Goal: Task Accomplishment & Management: Manage account settings

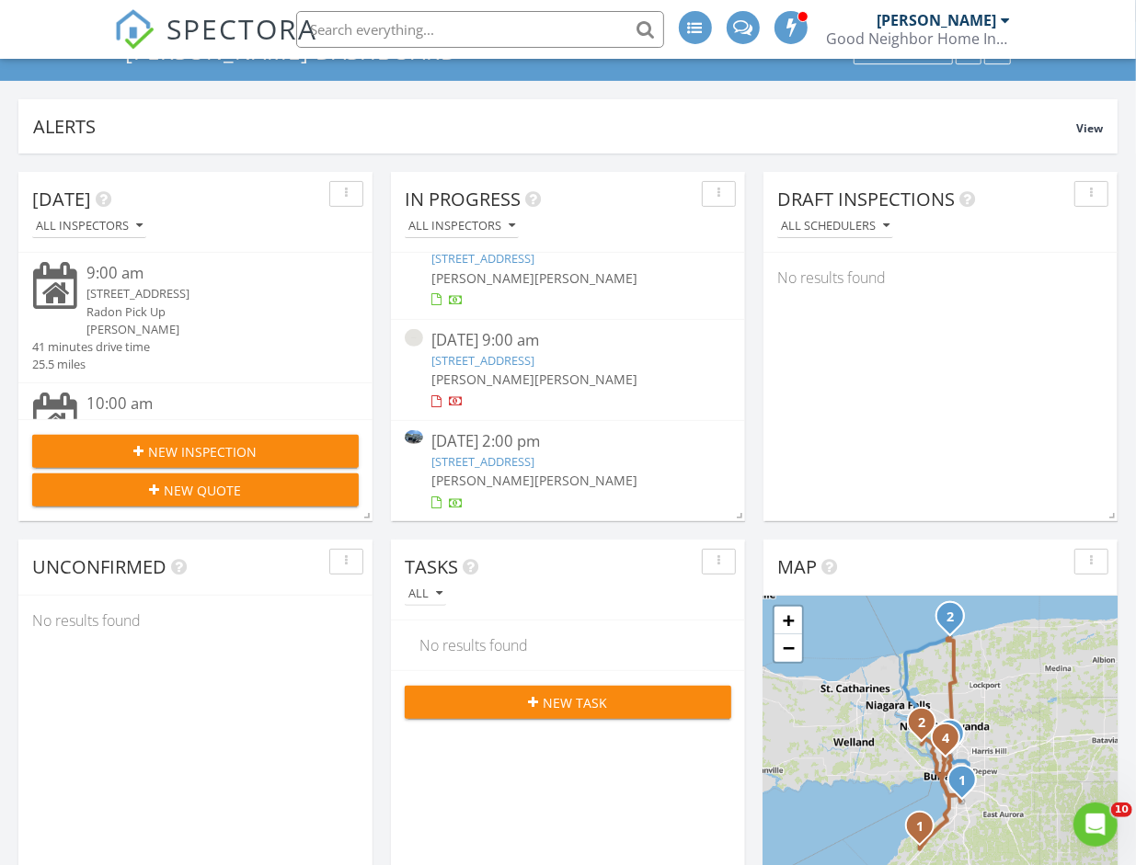
scroll to position [45, 0]
click at [477, 352] on link "[STREET_ADDRESS]" at bounding box center [483, 360] width 103 height 17
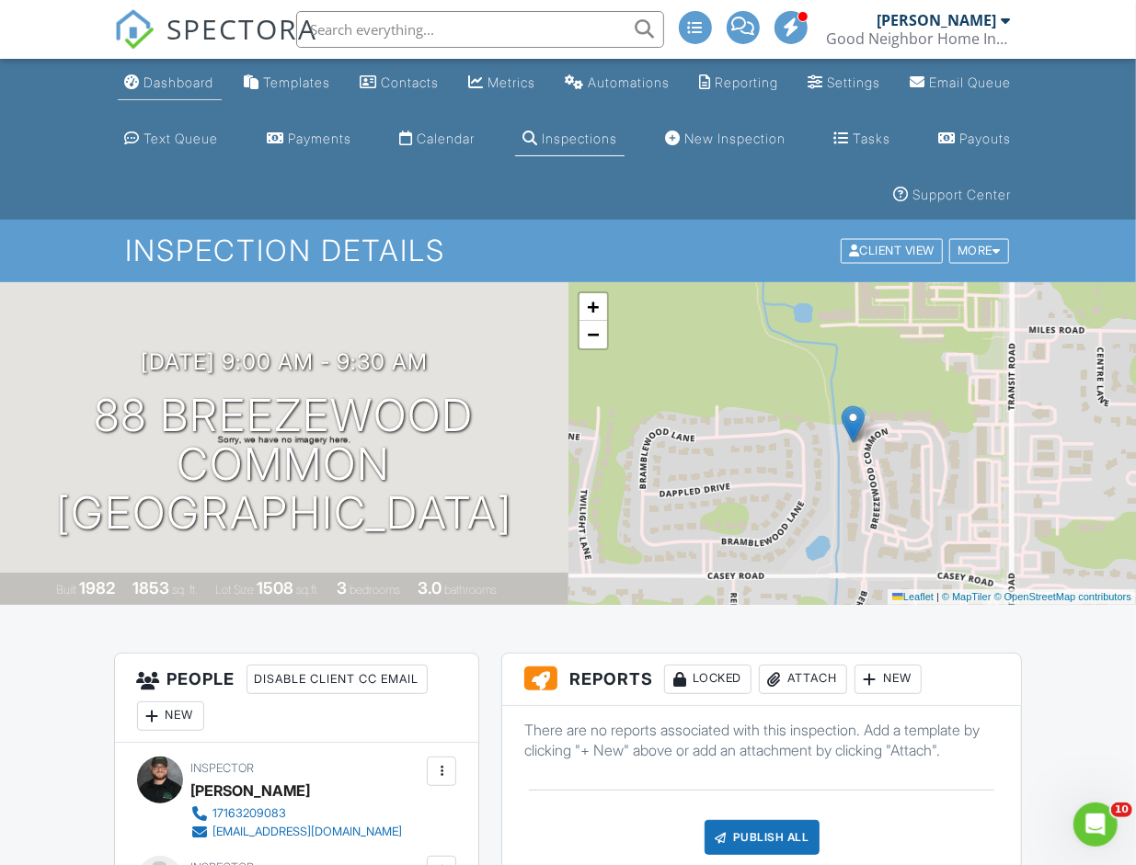
click at [173, 90] on link "Dashboard" at bounding box center [170, 83] width 104 height 34
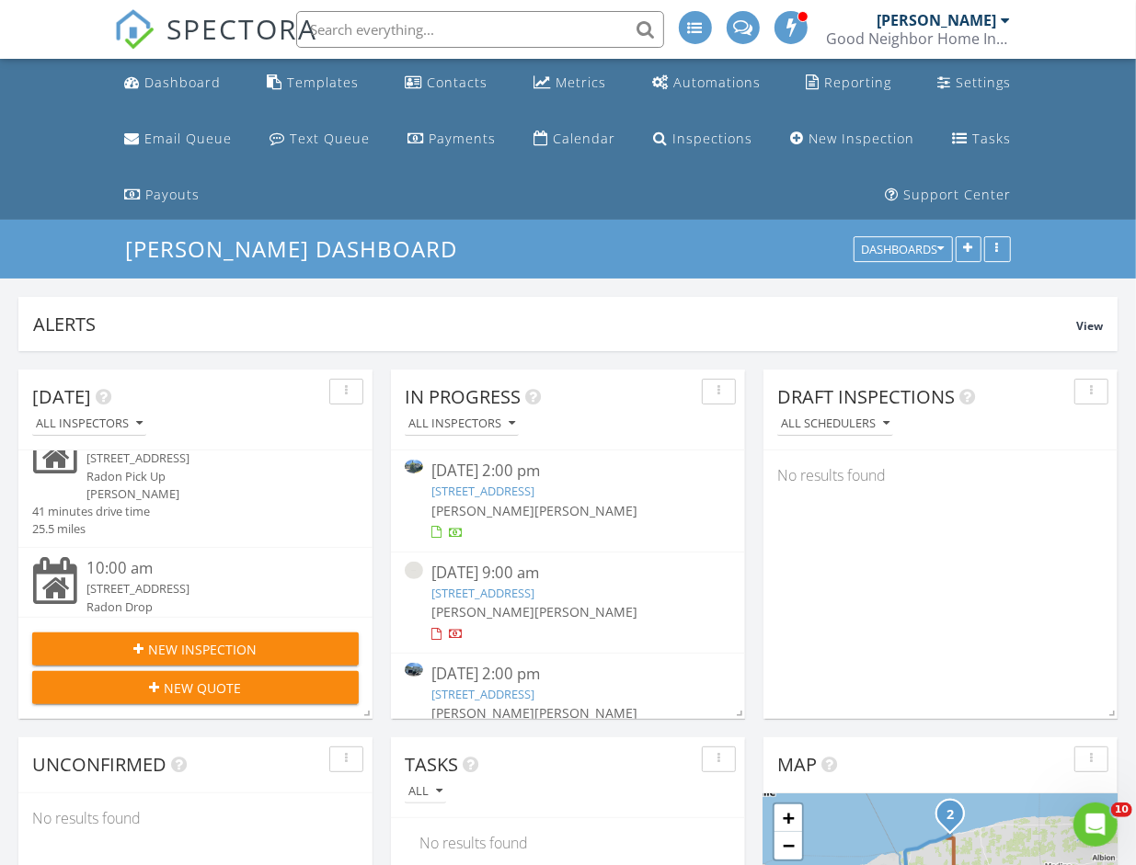
scroll to position [43, 0]
click at [476, 493] on link "1101 Amherst St , Buffalo, NY 14216" at bounding box center [483, 491] width 103 height 17
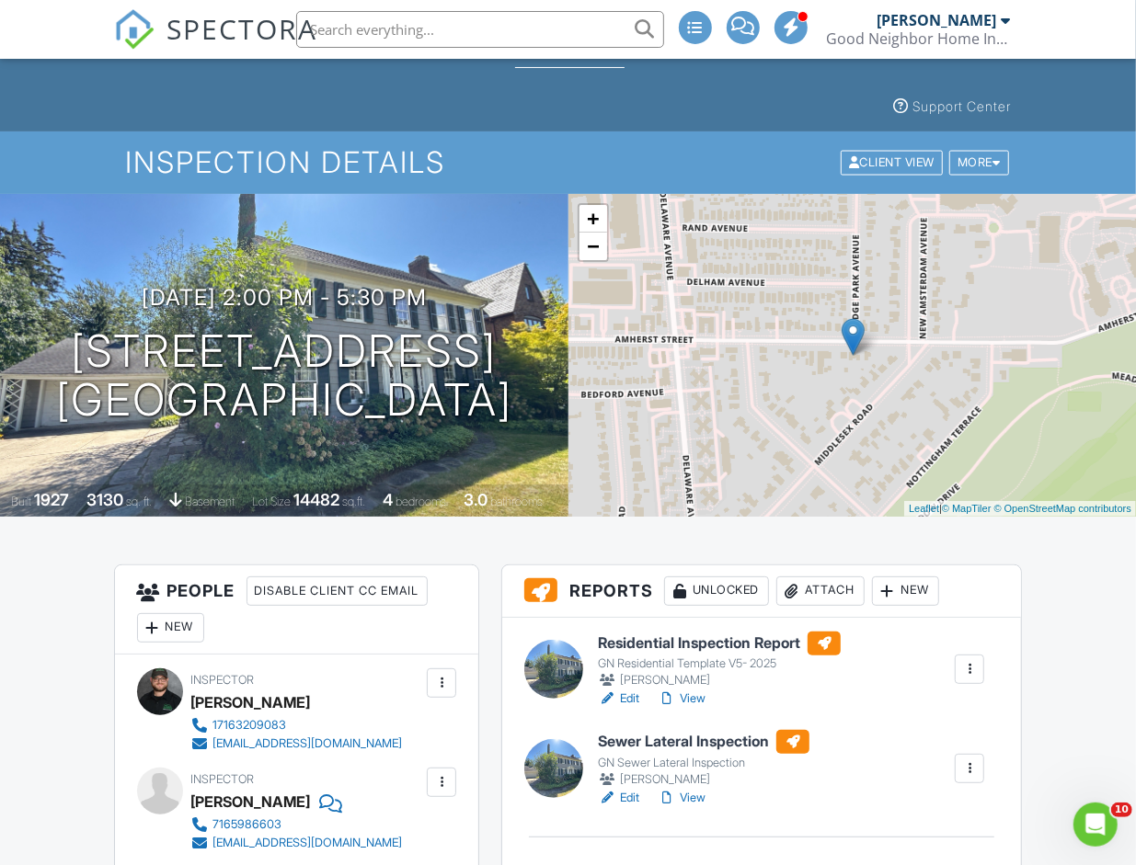
scroll to position [88, 0]
click at [627, 693] on link "Edit" at bounding box center [618, 699] width 41 height 18
